Goal: Information Seeking & Learning: Learn about a topic

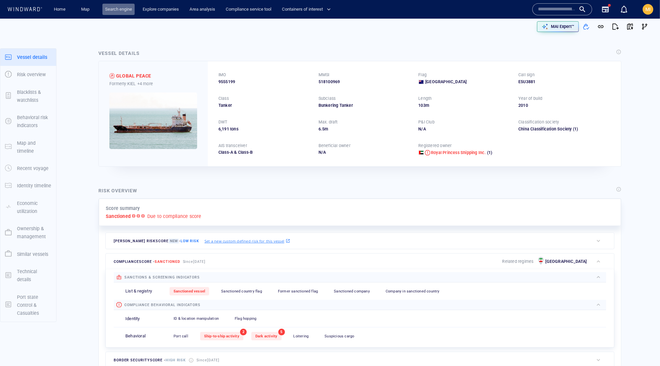
click at [118, 9] on link "Search engine" at bounding box center [118, 10] width 32 height 12
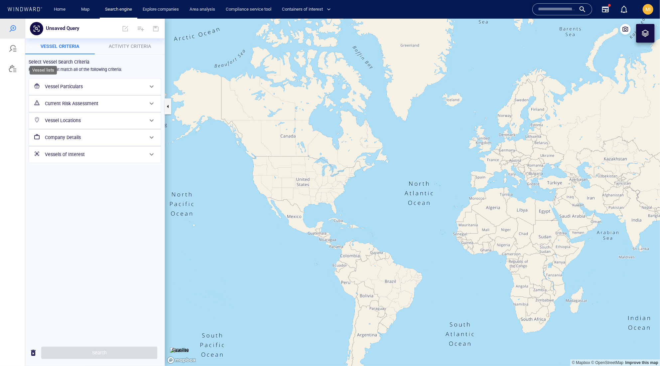
click at [16, 72] on div at bounding box center [13, 68] width 8 height 8
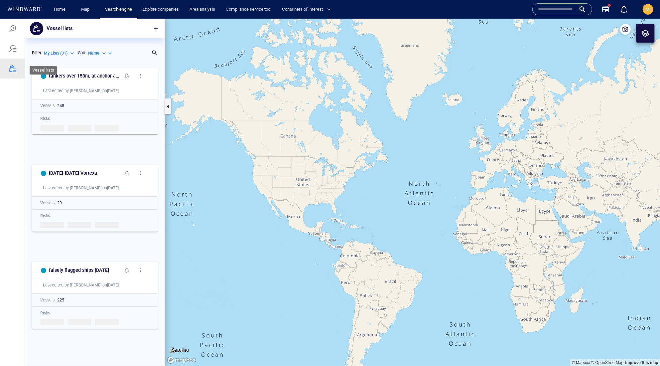
scroll to position [289, 139]
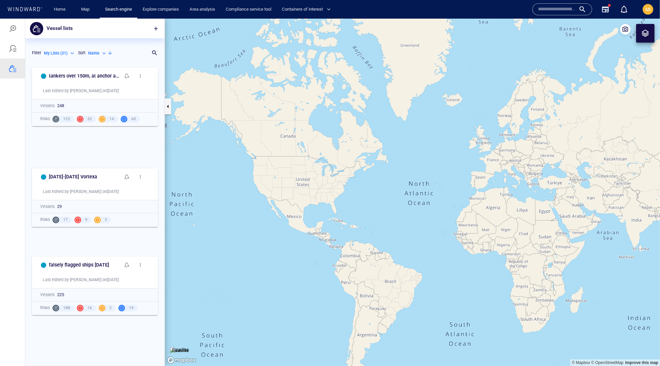
click at [88, 56] on div "Name" at bounding box center [97, 53] width 19 height 6
click at [155, 58] on div at bounding box center [330, 191] width 660 height 347
click at [150, 58] on div at bounding box center [151, 53] width 7 height 10
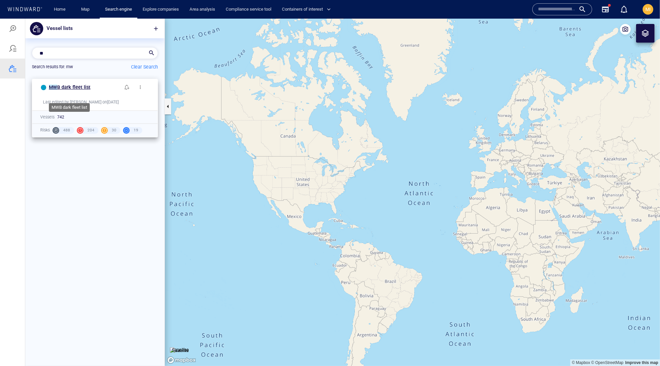
type input "**"
click at [90, 89] on span "B dark fleet list" at bounding box center [73, 86] width 33 height 5
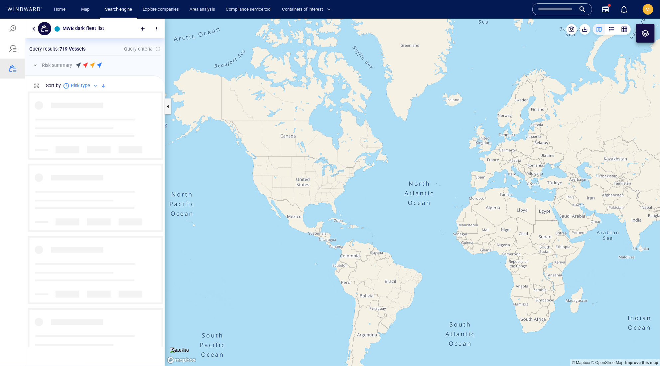
scroll to position [254, 139]
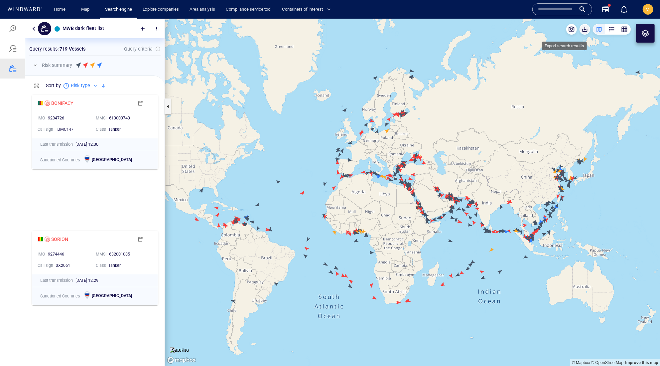
click at [582, 31] on span "button" at bounding box center [585, 29] width 7 height 7
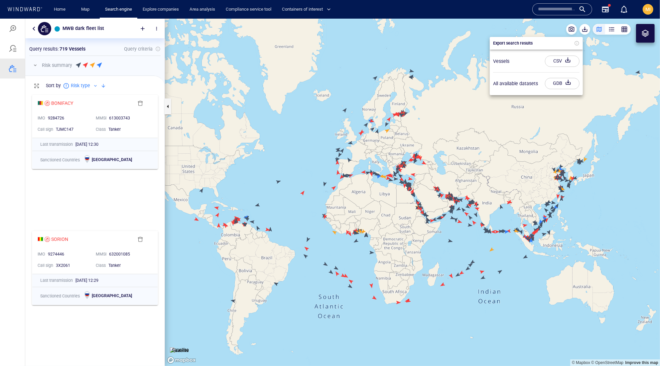
click at [560, 64] on div "CSV" at bounding box center [557, 60] width 11 height 11
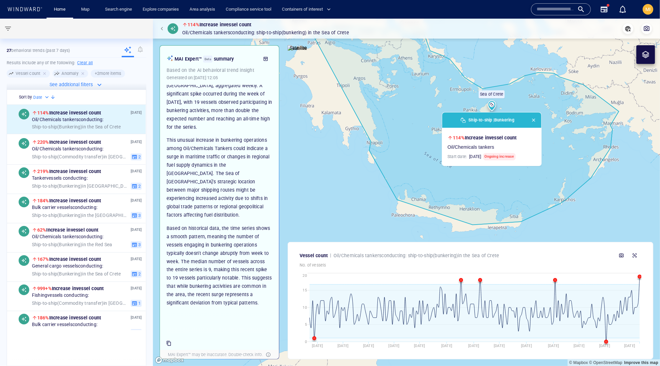
scroll to position [357, 0]
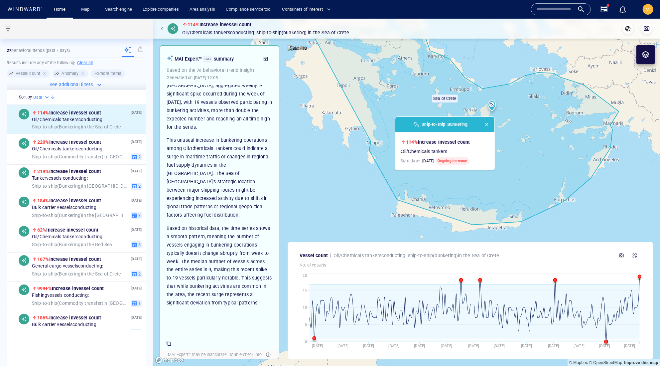
drag, startPoint x: 397, startPoint y: 185, endPoint x: 346, endPoint y: 192, distance: 51.3
click at [346, 192] on canvas "Map" at bounding box center [406, 192] width 507 height 347
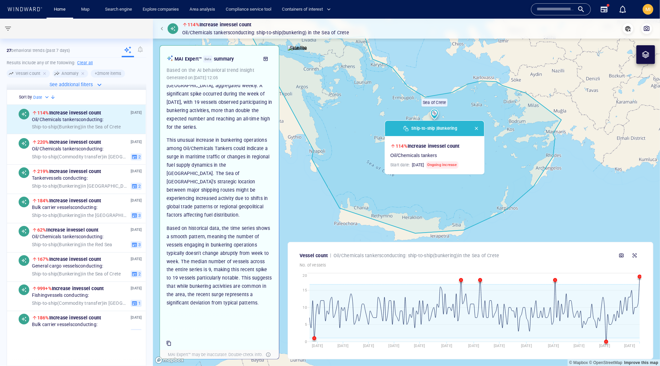
click at [479, 130] on span "button" at bounding box center [476, 128] width 5 height 5
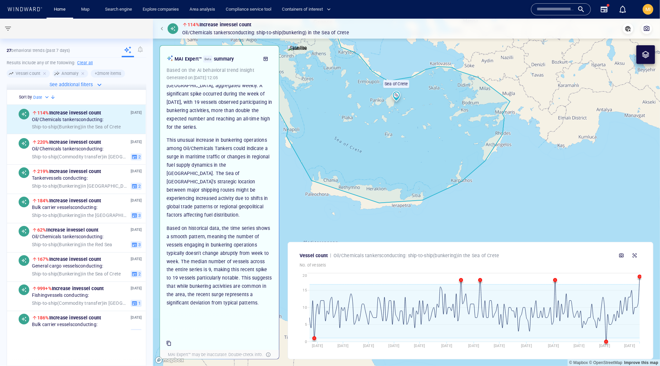
drag, startPoint x: 563, startPoint y: 184, endPoint x: 520, endPoint y: 160, distance: 48.8
click at [520, 160] on canvas "Map" at bounding box center [406, 192] width 507 height 347
click at [633, 253] on icon "button" at bounding box center [634, 255] width 5 height 5
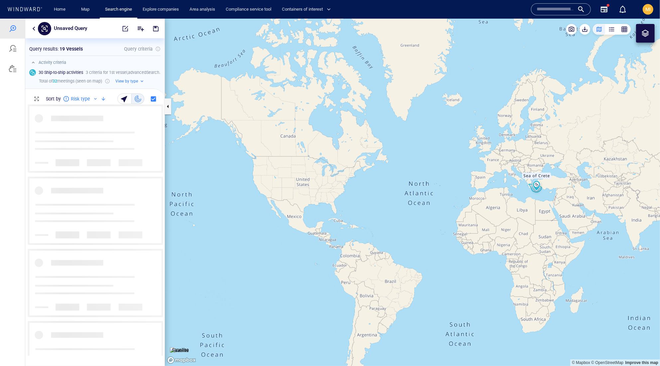
scroll to position [250, 139]
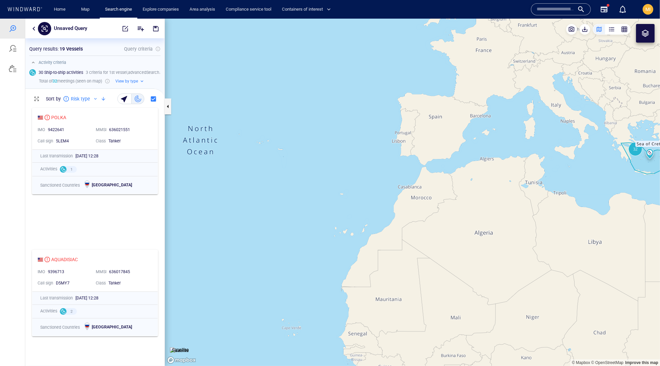
drag, startPoint x: 570, startPoint y: 169, endPoint x: 468, endPoint y: 182, distance: 102.2
click at [472, 180] on canvas "Map" at bounding box center [412, 191] width 495 height 347
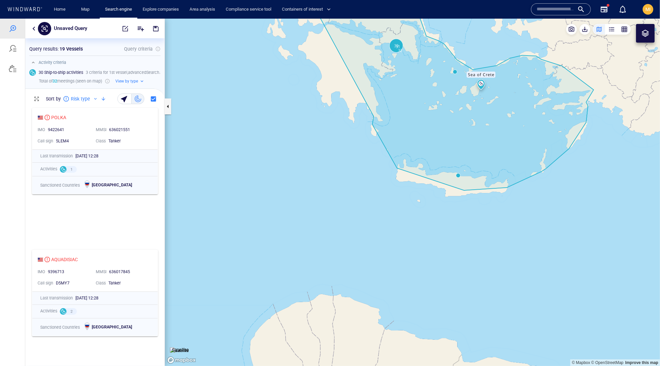
drag, startPoint x: 431, startPoint y: 139, endPoint x: 437, endPoint y: 266, distance: 127.5
click at [437, 266] on canvas "Map" at bounding box center [412, 191] width 495 height 347
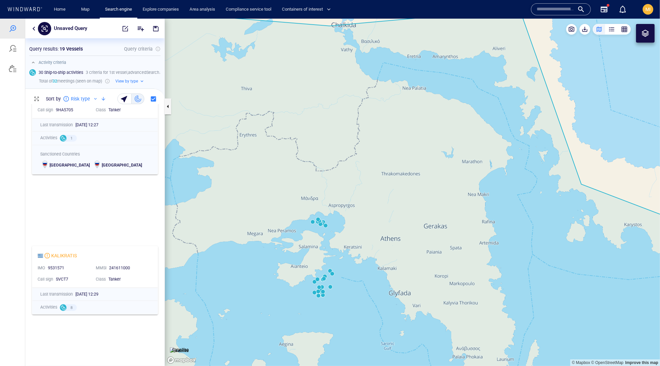
scroll to position [1113, 0]
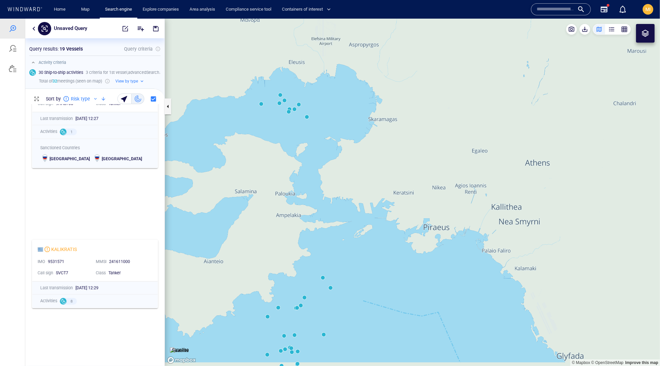
drag, startPoint x: 309, startPoint y: 315, endPoint x: 355, endPoint y: 245, distance: 83.8
click at [355, 245] on canvas "Map" at bounding box center [412, 191] width 495 height 347
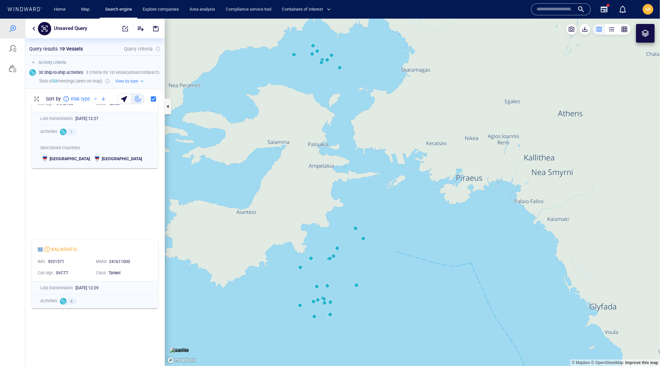
drag, startPoint x: 344, startPoint y: 235, endPoint x: 321, endPoint y: 338, distance: 104.9
click at [323, 335] on canvas "Map" at bounding box center [412, 191] width 495 height 347
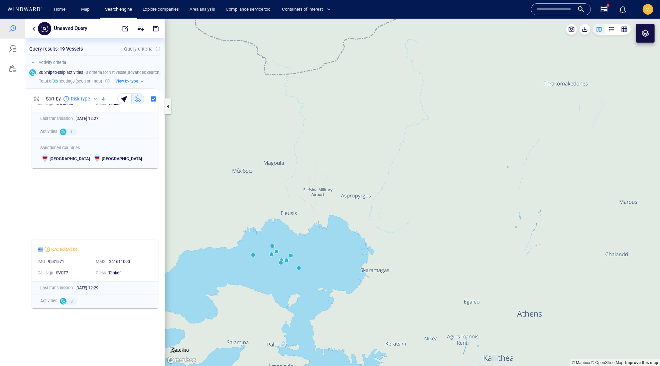
click at [253, 259] on canvas "Map" at bounding box center [412, 191] width 495 height 347
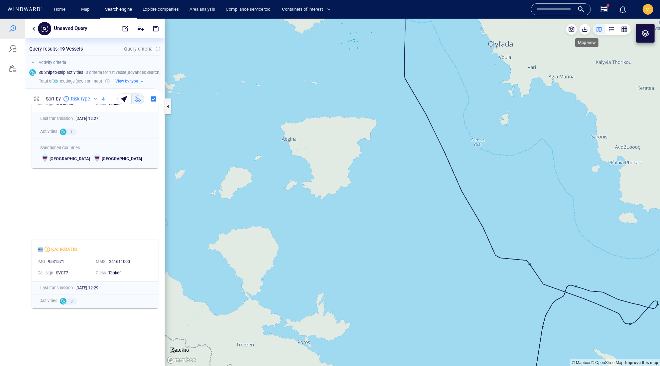
click at [596, 30] on div "button" at bounding box center [599, 29] width 7 height 7
click at [609, 30] on div "button" at bounding box center [612, 29] width 7 height 7
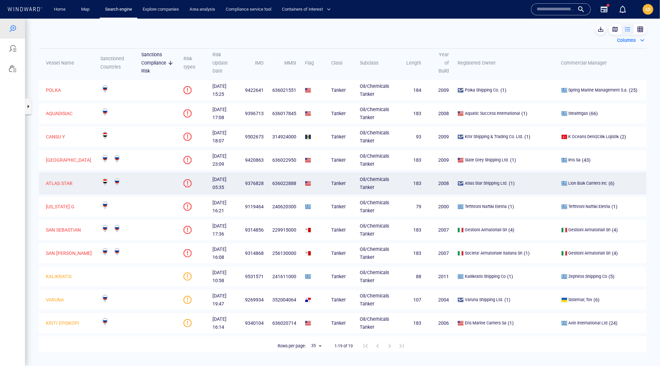
scroll to position [3, 0]
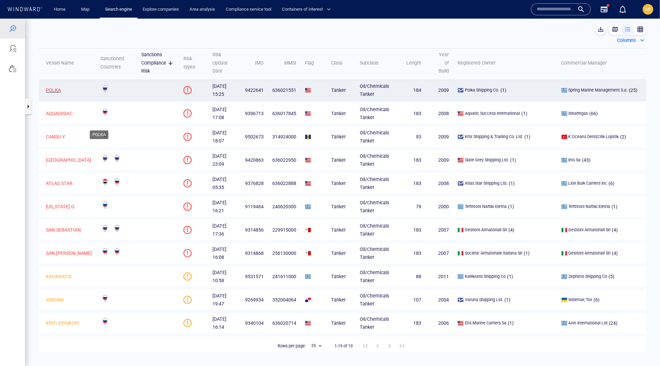
click at [61, 94] on p "POLKA" at bounding box center [53, 90] width 15 height 8
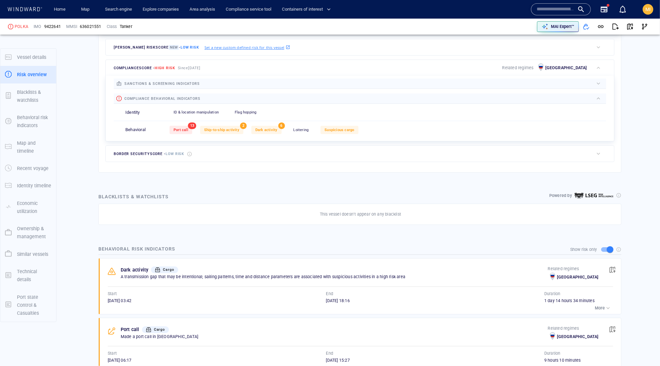
scroll to position [196, 0]
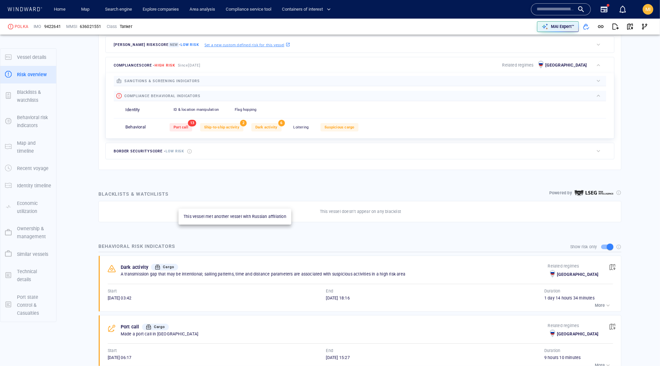
click at [239, 129] on span "Ship-to-ship activity" at bounding box center [221, 127] width 35 height 4
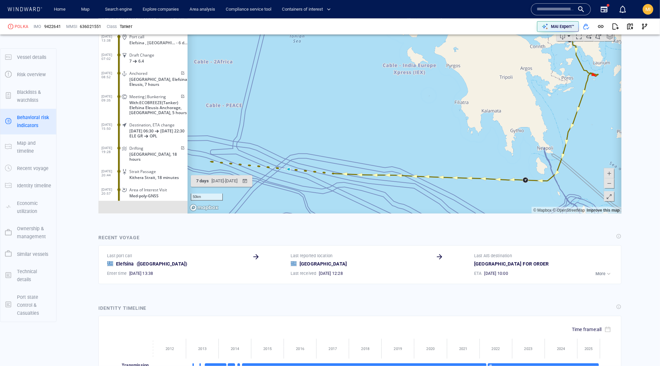
scroll to position [752, 0]
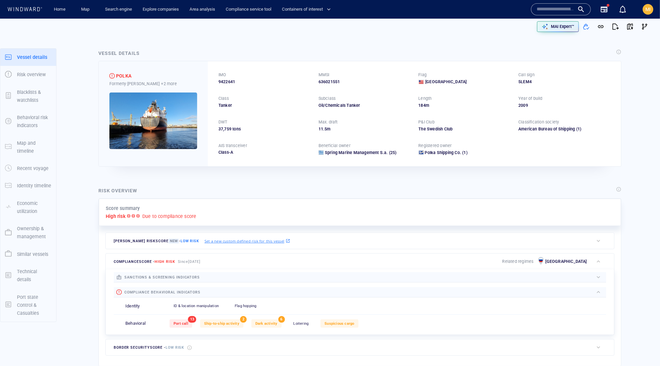
scroll to position [0, 0]
click at [294, 172] on div "Vessel details POLKA Formerly: AMY +2 more IMO 9422641 MMSI 636021551 Flag Libe…" at bounding box center [360, 108] width 534 height 128
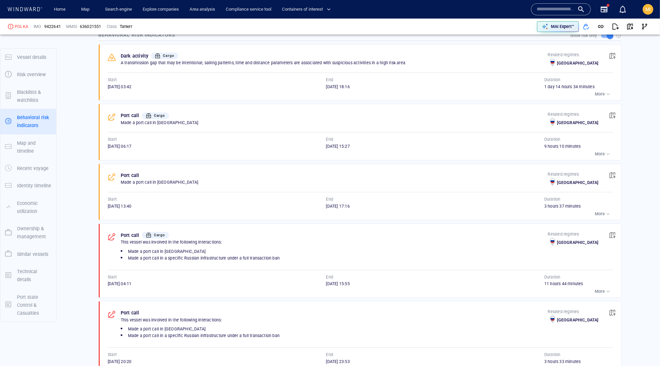
scroll to position [421, 0]
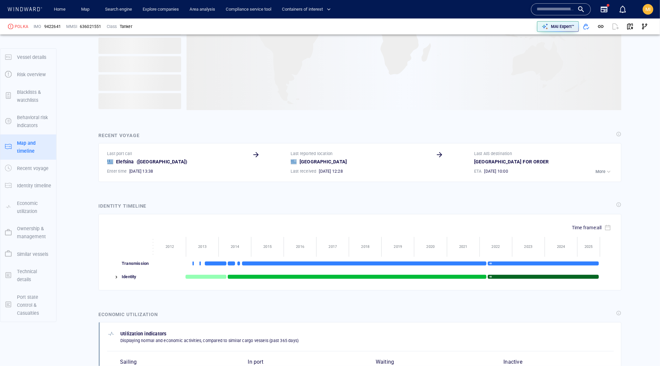
scroll to position [846, 0]
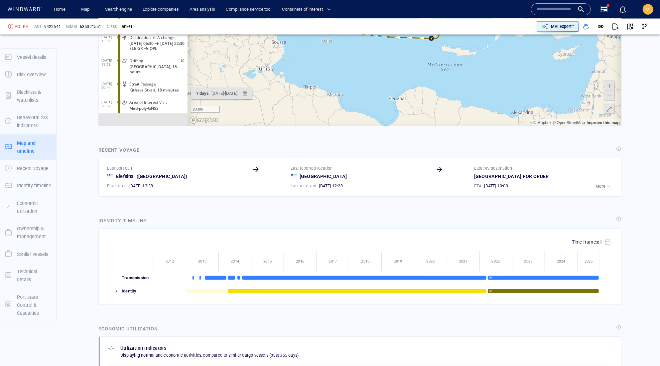
scroll to position [841, 0]
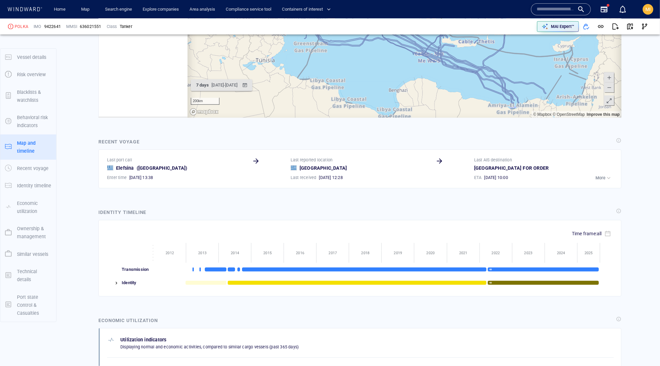
scroll to position [22, 0]
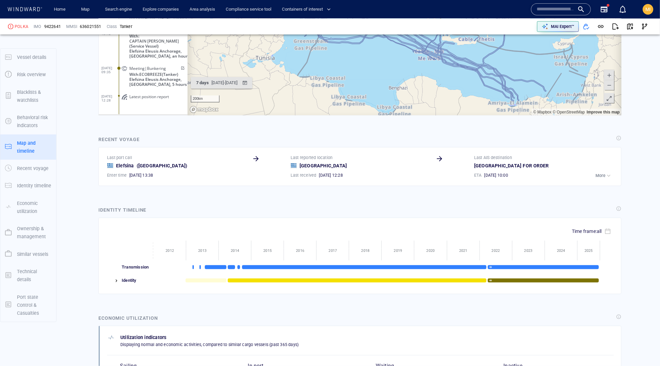
scroll to position [844, 0]
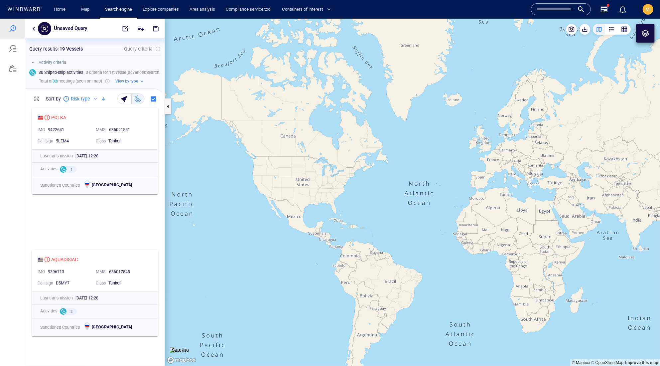
scroll to position [250, 139]
drag, startPoint x: 534, startPoint y: 164, endPoint x: 479, endPoint y: 160, distance: 55.0
click at [479, 160] on canvas "Map" at bounding box center [412, 191] width 495 height 347
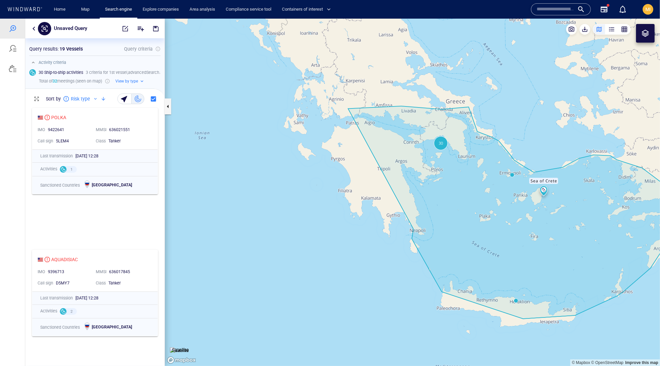
drag, startPoint x: 487, startPoint y: 174, endPoint x: 422, endPoint y: 179, distance: 65.4
click at [424, 179] on canvas "Map" at bounding box center [412, 191] width 495 height 347
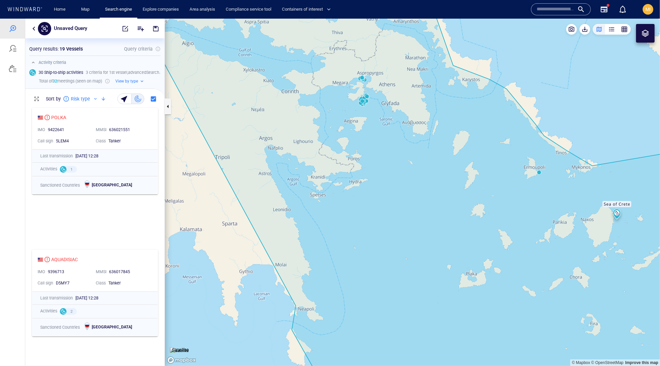
drag, startPoint x: 568, startPoint y: 180, endPoint x: 506, endPoint y: 178, distance: 62.6
click at [507, 178] on canvas "Map" at bounding box center [412, 191] width 495 height 347
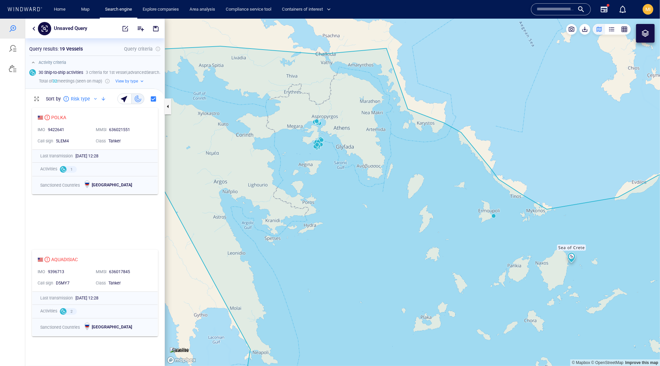
drag, startPoint x: 341, startPoint y: 181, endPoint x: 400, endPoint y: 243, distance: 86.1
click at [400, 243] on canvas "Map" at bounding box center [412, 191] width 495 height 347
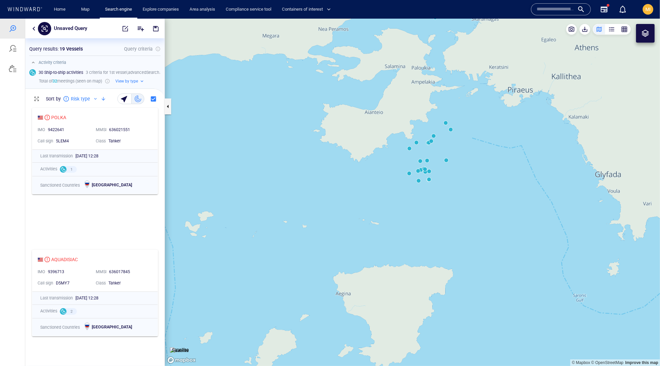
drag, startPoint x: 414, startPoint y: 186, endPoint x: 371, endPoint y: 243, distance: 71.5
click at [373, 242] on canvas "Map" at bounding box center [412, 191] width 495 height 347
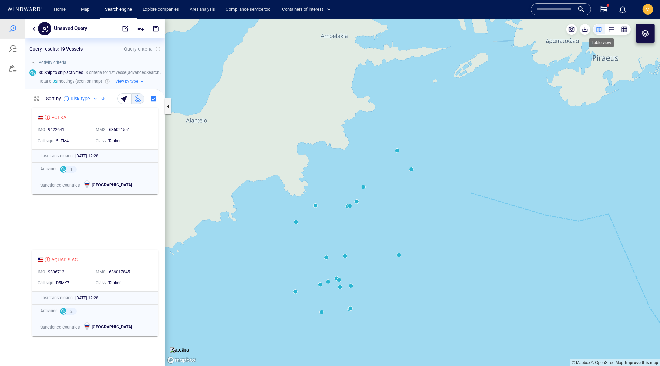
click at [609, 28] on div "button" at bounding box center [612, 29] width 7 height 7
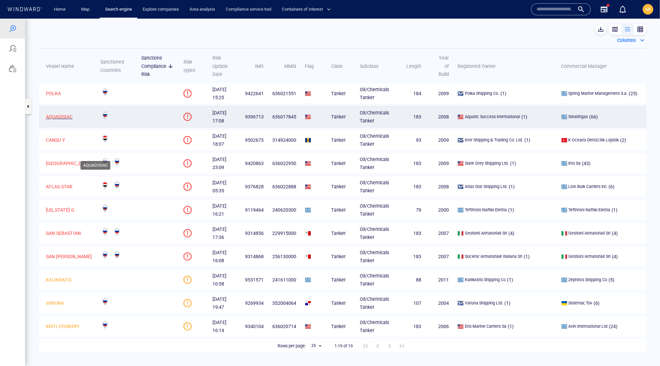
click at [72, 120] on p "AQUADISIAC" at bounding box center [59, 116] width 27 height 8
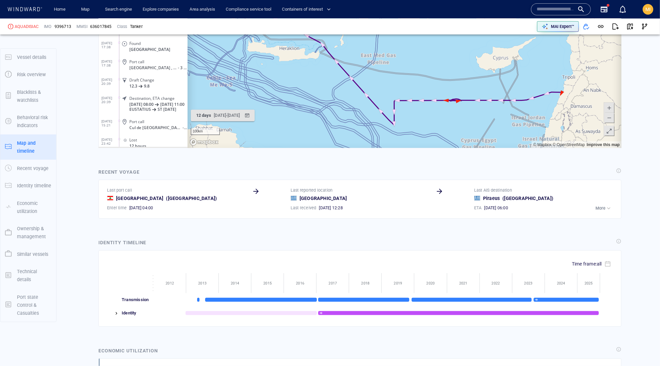
scroll to position [6356, 0]
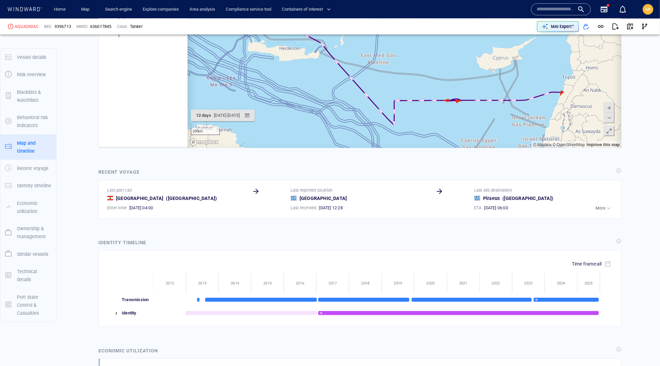
click at [112, 5] on div at bounding box center [111, 1] width 7 height 7
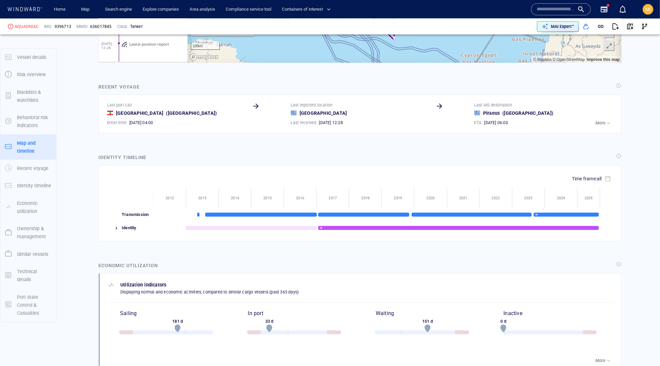
scroll to position [15992, 0]
click at [154, 24] on span "KALIKRATIS" at bounding box center [156, 21] width 23 height 5
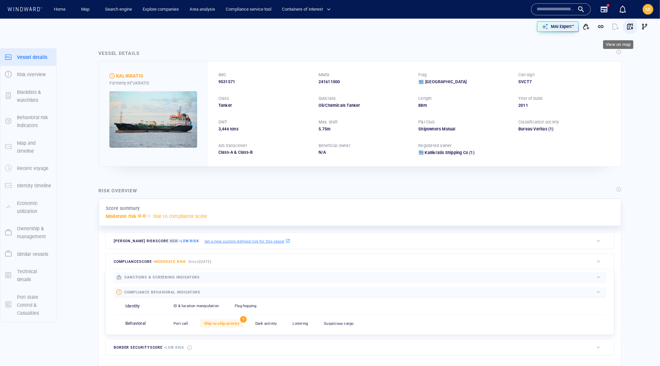
click at [630, 27] on span "button" at bounding box center [630, 26] width 7 height 7
